Goal: Task Accomplishment & Management: Manage account settings

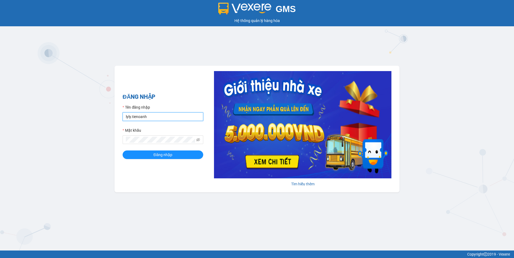
drag, startPoint x: 131, startPoint y: 118, endPoint x: 120, endPoint y: 119, distance: 11.0
click at [120, 119] on div "ĐĂNG NHẬP Tên đăng nhập lyly.tienoanh Mật khẩu Đăng nhập Tìm hiểu thêm" at bounding box center [256, 129] width 285 height 127
type input "kieudiem.tienoanh"
click at [123, 151] on button "Đăng nhập" at bounding box center [163, 155] width 81 height 9
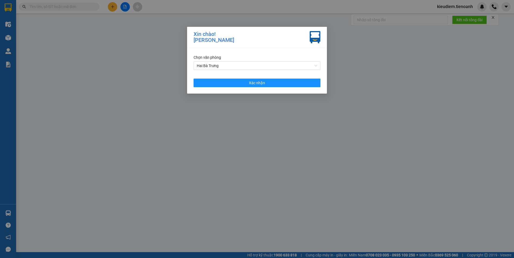
click at [270, 222] on div "Xin chào! Trần Thị Kiều Diễm Chọn văn phòng Hai Bà Trưng Xác nhận" at bounding box center [257, 129] width 514 height 258
